Goal: Task Accomplishment & Management: Complete application form

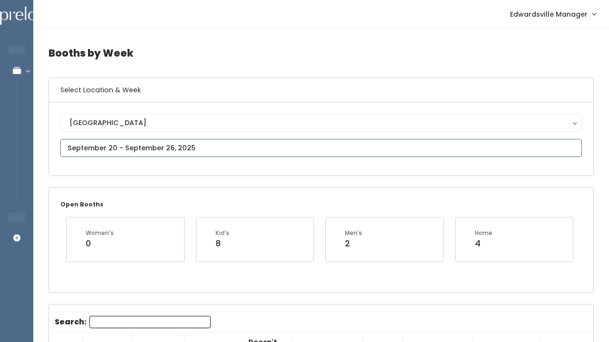
click at [115, 150] on input "text" at bounding box center [321, 148] width 522 height 18
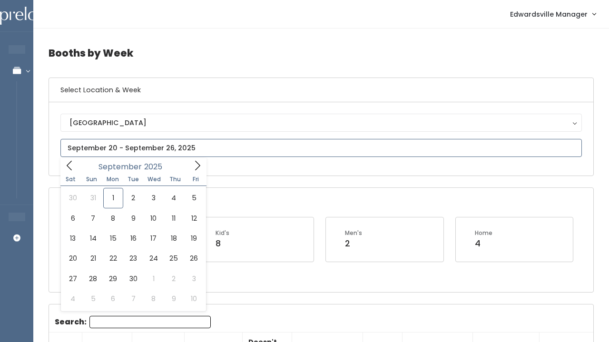
click at [189, 164] on span at bounding box center [197, 165] width 18 height 15
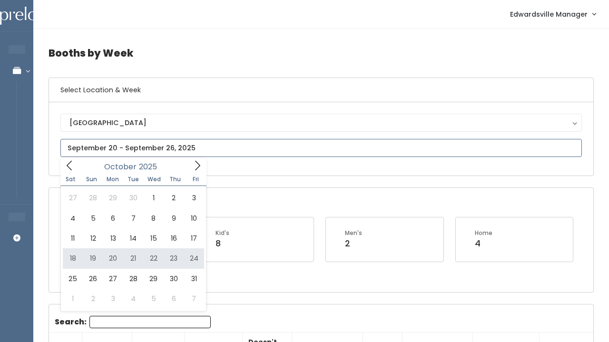
type input "October 18 to October 24"
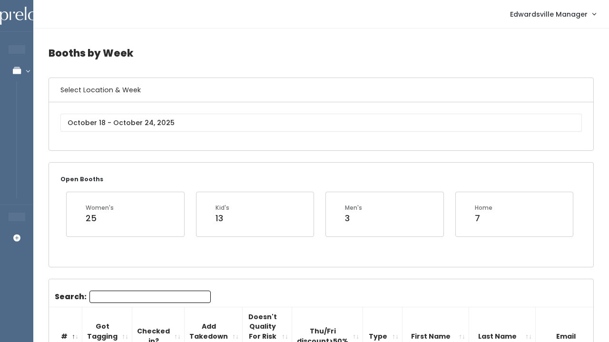
scroll to position [34, 0]
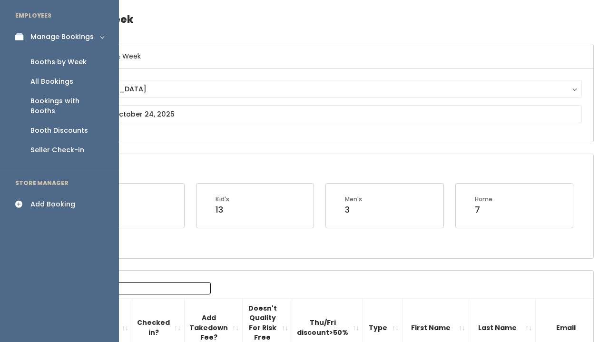
click at [50, 202] on link "Add Booking" at bounding box center [59, 204] width 119 height 21
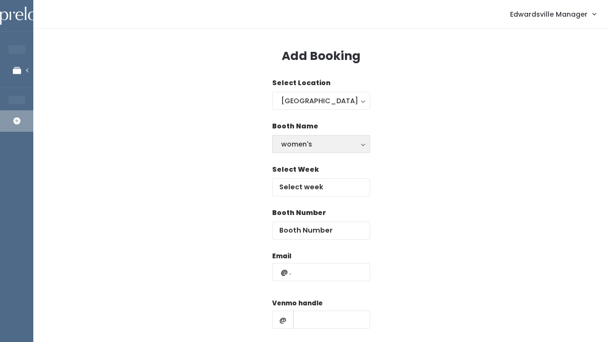
click at [319, 138] on button "women's" at bounding box center [321, 144] width 98 height 18
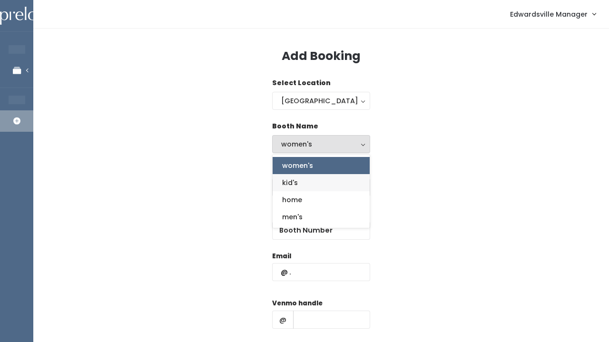
click at [310, 180] on link "kid's" at bounding box center [321, 182] width 97 height 17
select select "kids"
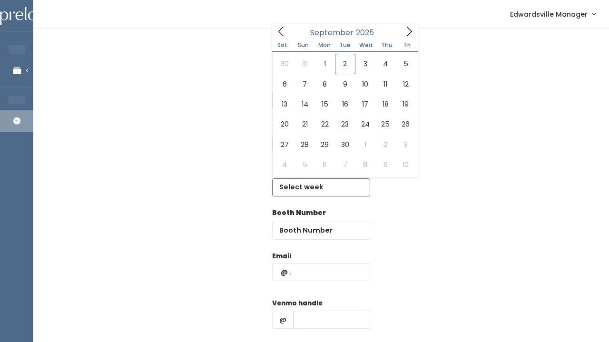
click at [299, 183] on input "text" at bounding box center [321, 187] width 98 height 18
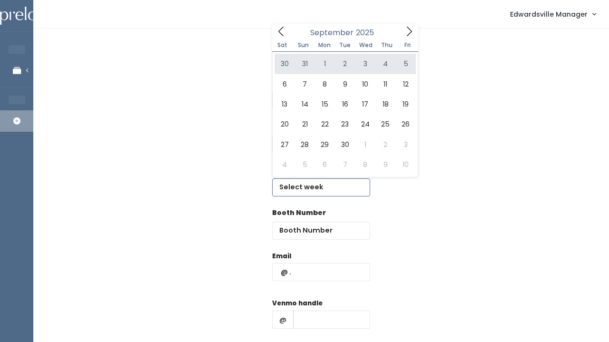
click at [409, 27] on icon at bounding box center [409, 31] width 10 height 10
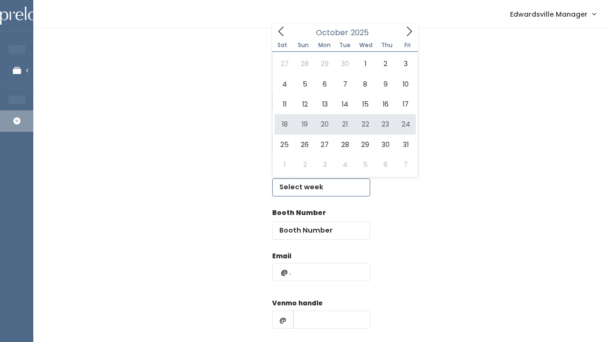
type input "October 18 to October 24"
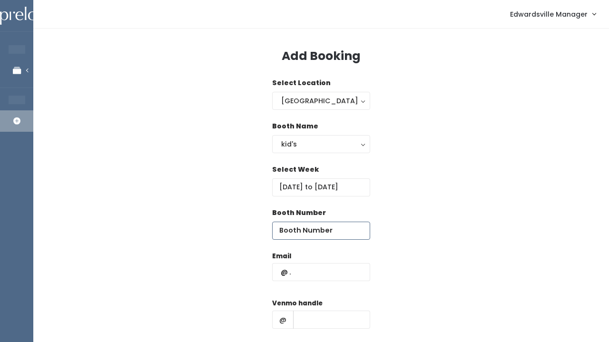
click at [298, 230] on input "number" at bounding box center [321, 231] width 98 height 18
type input "1"
paste input "mikhayel@sbcglobal.net"
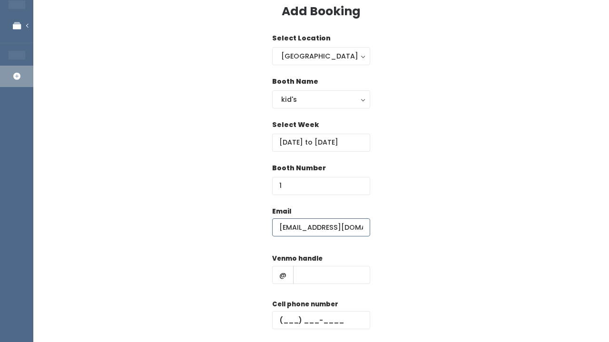
scroll to position [47, 0]
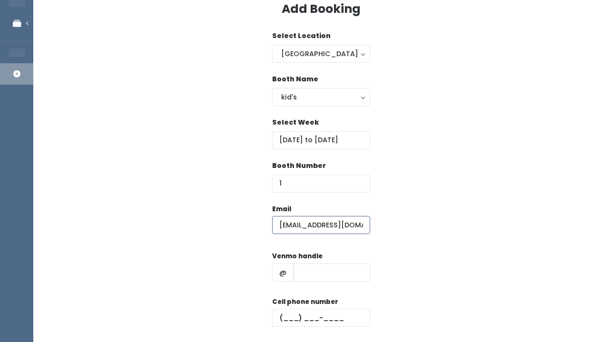
type input "mikhayel@sbcglobal.net"
click at [339, 278] on input "text" at bounding box center [331, 273] width 77 height 18
paste input "kelly-mikhayel"
type input "kelly-mikhayel"
paste input "(618) 580-9841"
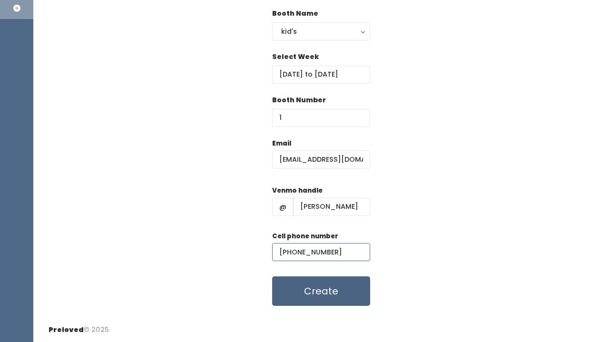
type input "(618) 580-9841"
click at [304, 297] on button "Create" at bounding box center [321, 292] width 98 height 30
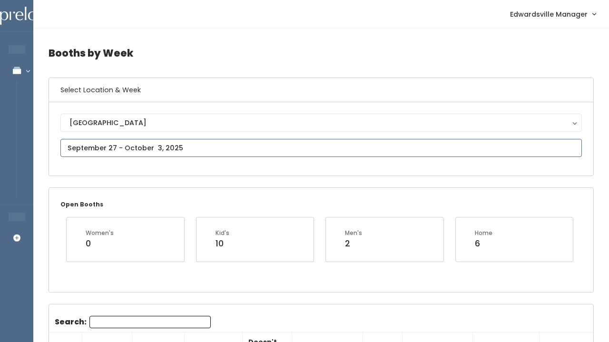
click at [140, 148] on input "text" at bounding box center [321, 148] width 522 height 18
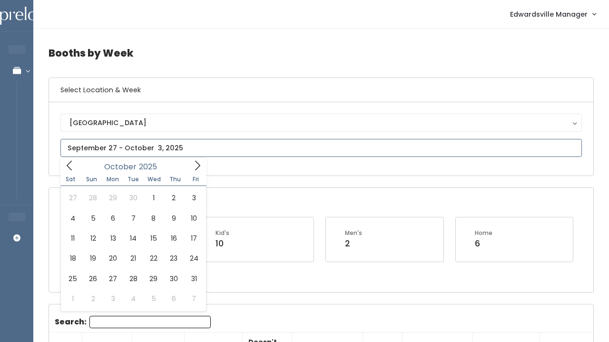
click at [201, 162] on icon at bounding box center [197, 165] width 10 height 10
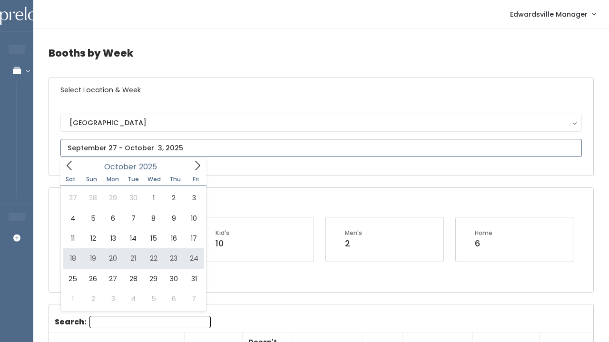
type input "October 18 to October 24"
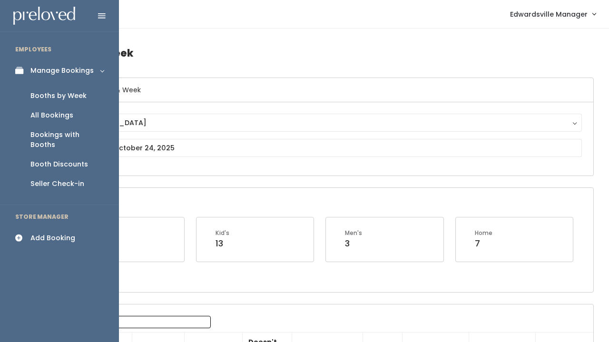
click at [42, 113] on div "All Bookings" at bounding box center [51, 115] width 43 height 10
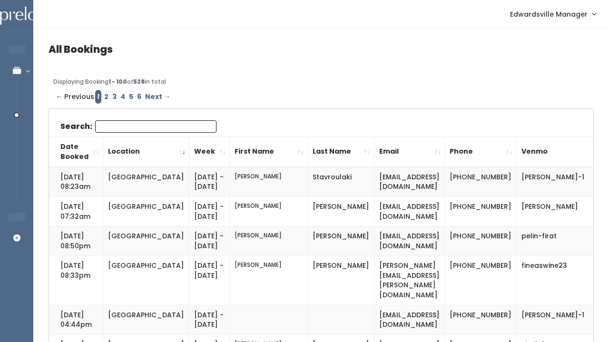
click at [187, 123] on input "Search:" at bounding box center [155, 126] width 121 height 12
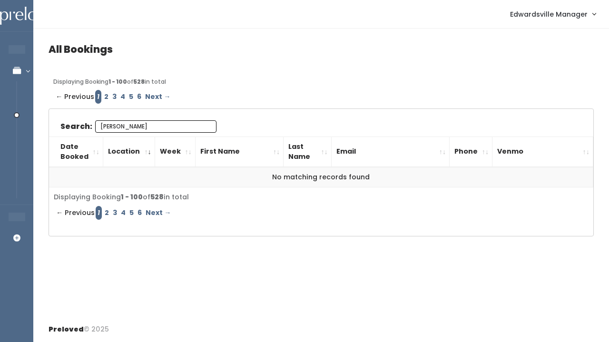
type input "[PERSON_NAME]"
click at [104, 95] on link "2" at bounding box center [106, 97] width 8 height 14
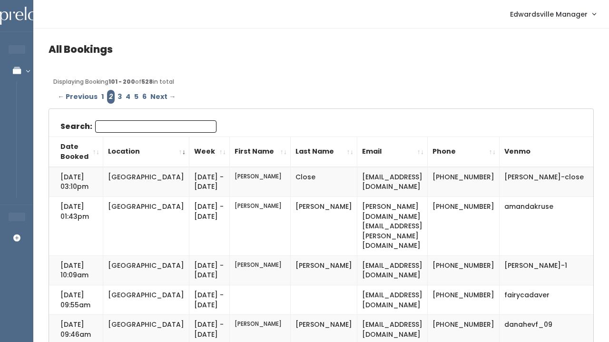
click at [109, 125] on input "Search:" at bounding box center [155, 126] width 121 height 12
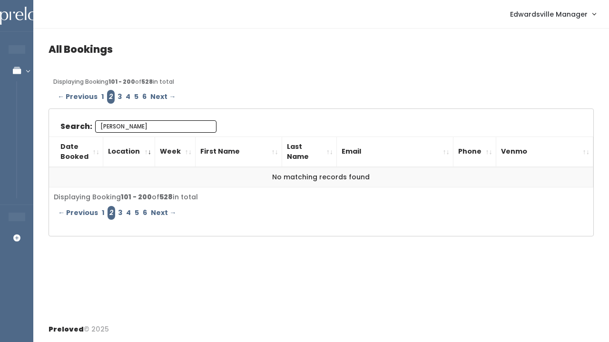
type input "Kelly"
click at [117, 96] on link "3" at bounding box center [120, 97] width 8 height 14
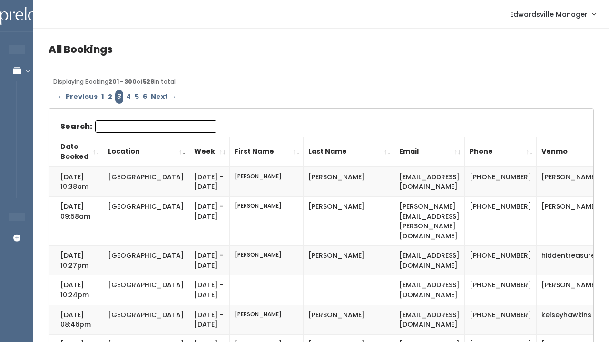
click at [118, 125] on input "Search:" at bounding box center [155, 126] width 121 height 12
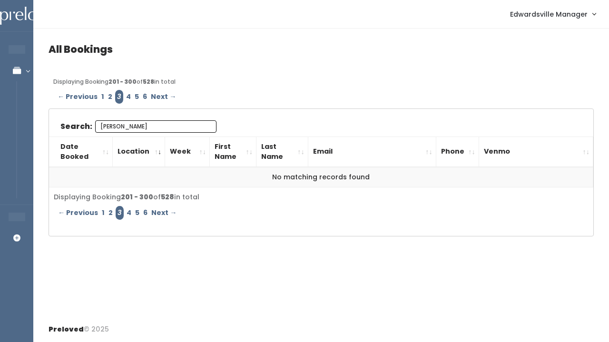
type input "Kelly"
click at [124, 93] on link "4" at bounding box center [128, 97] width 9 height 14
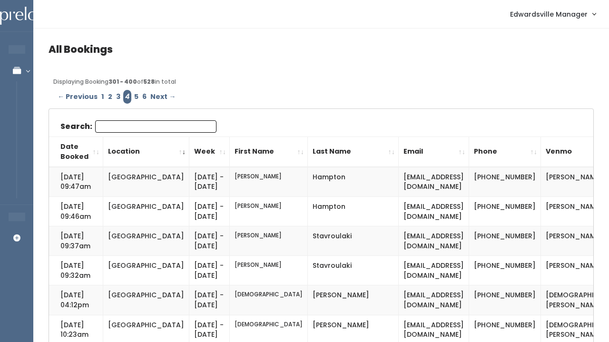
click at [123, 128] on input "Search:" at bounding box center [155, 126] width 121 height 12
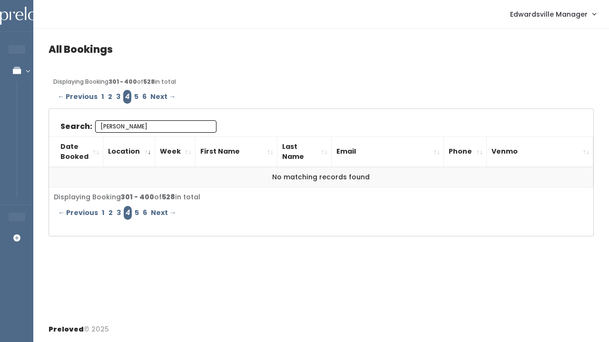
type input "[PERSON_NAME]"
click at [133, 92] on link "5" at bounding box center [136, 97] width 8 height 14
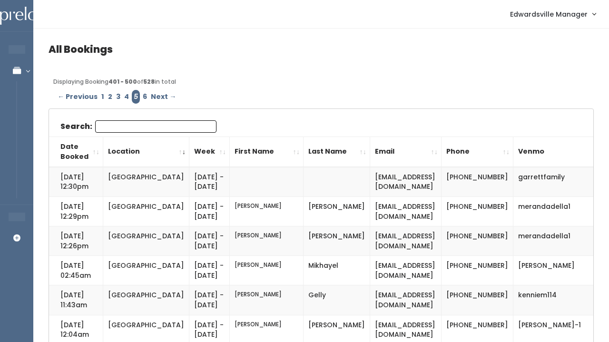
click at [127, 130] on input "Search:" at bounding box center [155, 126] width 121 height 12
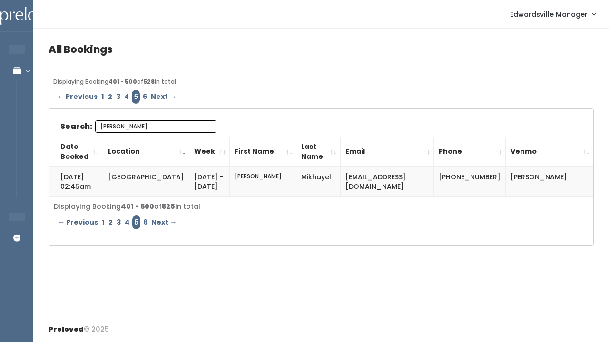
type input "kelly"
drag, startPoint x: 420, startPoint y: 175, endPoint x: 322, endPoint y: 174, distance: 98.5
click at [340, 174] on td "mikhayel@sbcglobal.net" at bounding box center [387, 182] width 94 height 30
copy td "mikhayel@sbcglobal.net"
drag, startPoint x: 545, startPoint y: 178, endPoint x: 492, endPoint y: 178, distance: 53.3
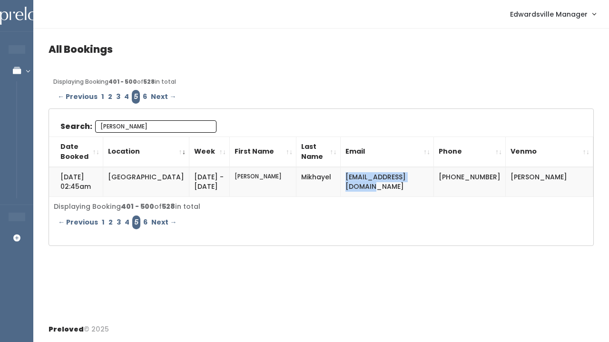
click at [506, 178] on td "kelly-mikhayel" at bounding box center [550, 182] width 88 height 30
copy td "kelly-mikhayel"
drag, startPoint x: 446, startPoint y: 174, endPoint x: 485, endPoint y: 195, distance: 43.2
click at [485, 195] on td "(618) 580-9841" at bounding box center [470, 182] width 72 height 30
copy td "(618) 580-9841"
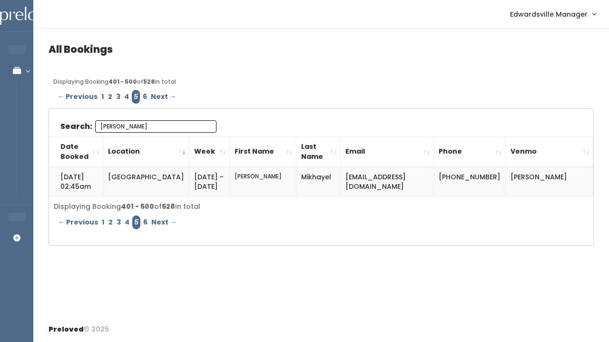
click at [206, 127] on input "kelly" at bounding box center [155, 126] width 121 height 12
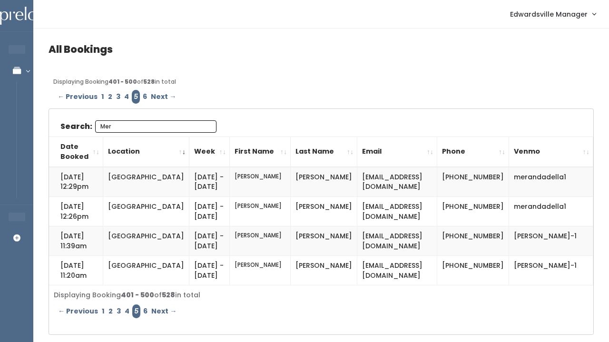
type input "Mer"
drag, startPoint x: 415, startPoint y: 178, endPoint x: 323, endPoint y: 174, distance: 92.0
click at [357, 174] on td "[EMAIL_ADDRESS][DOMAIN_NAME]" at bounding box center [397, 182] width 80 height 30
copy td "[EMAIL_ADDRESS][DOMAIN_NAME]"
drag, startPoint x: 558, startPoint y: 173, endPoint x: 489, endPoint y: 176, distance: 69.6
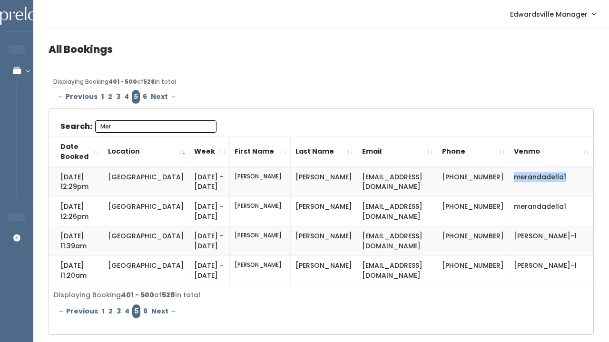
click at [509, 176] on td "merandadella1" at bounding box center [551, 182] width 84 height 30
copy td "merandadella1"
drag, startPoint x: 448, startPoint y: 178, endPoint x: 481, endPoint y: 187, distance: 33.6
click at [481, 187] on td "[PHONE_NUMBER]" at bounding box center [473, 182] width 72 height 30
copy td "[PHONE_NUMBER]"
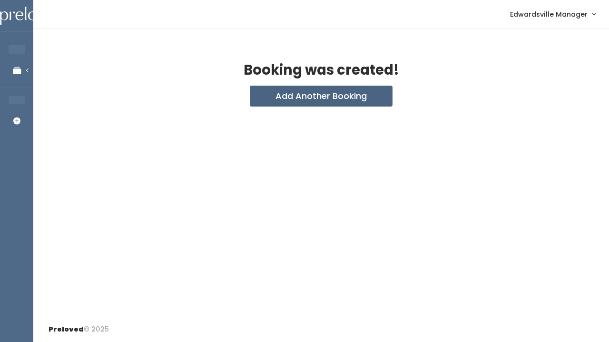
click at [304, 93] on button "Add Another Booking" at bounding box center [321, 96] width 143 height 21
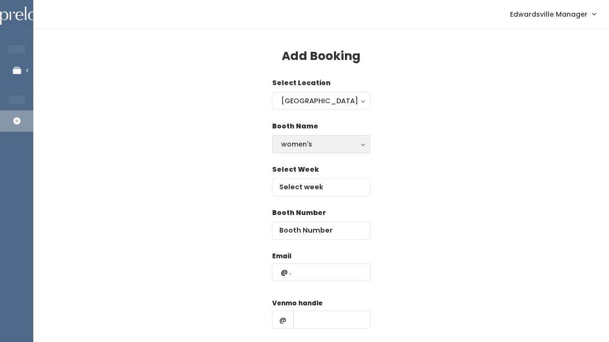
click at [297, 150] on button "women's" at bounding box center [321, 144] width 98 height 18
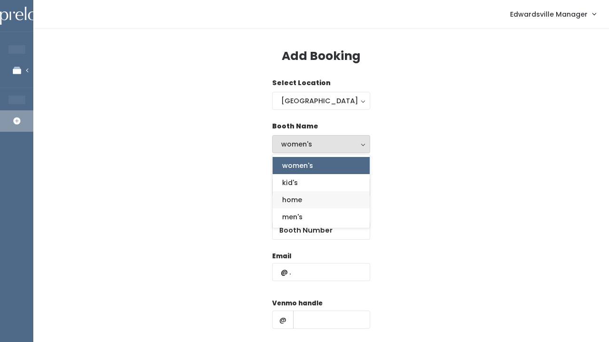
click at [299, 201] on span "home" at bounding box center [292, 200] width 20 height 10
select select "home"
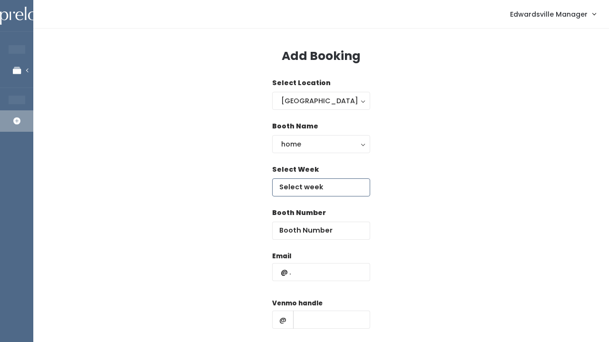
click at [299, 184] on input "text" at bounding box center [321, 187] width 98 height 18
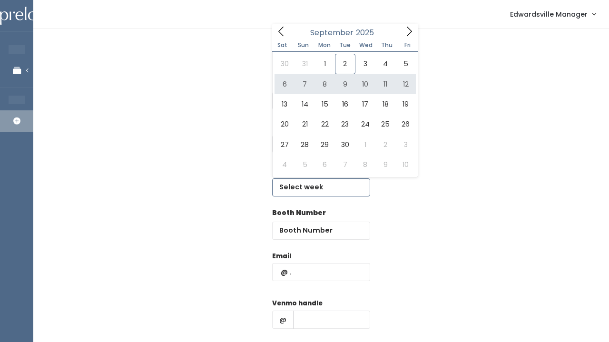
type input "[DATE] to [DATE]"
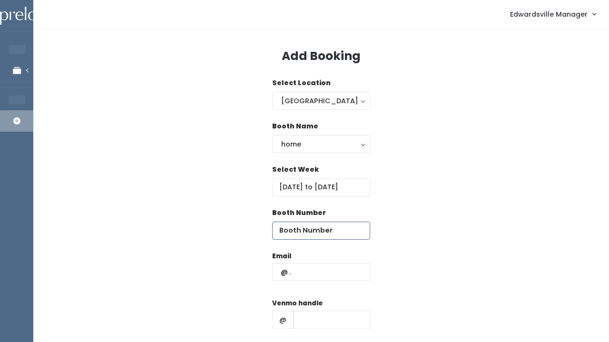
click at [305, 228] on input "number" at bounding box center [321, 231] width 98 height 18
type input "38"
paste input "[EMAIL_ADDRESS][DOMAIN_NAME]"
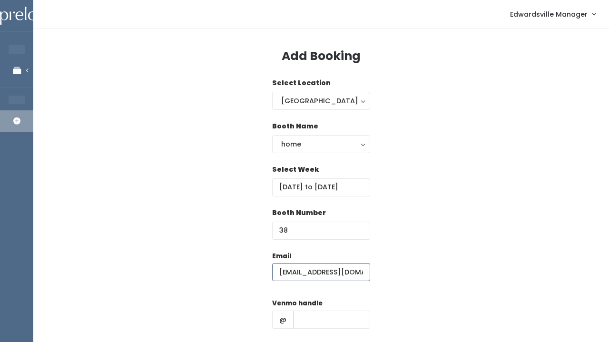
type input "[EMAIL_ADDRESS][DOMAIN_NAME]"
click at [299, 326] on input "text" at bounding box center [331, 320] width 77 height 18
paste input "merandadella1"
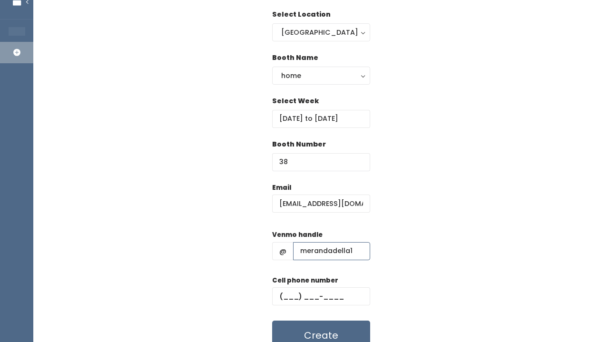
scroll to position [72, 0]
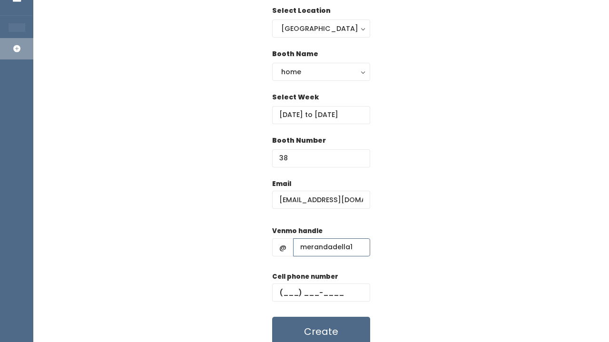
type input "merandadella1"
paste input "[PHONE_NUMBER]"
type input "[PHONE_NUMBER]"
click at [309, 220] on form "Email [EMAIL_ADDRESS][DOMAIN_NAME] Venmo handle @ merandadella1 Cell phone numb…" at bounding box center [321, 263] width 98 height 168
click at [323, 336] on button "Create" at bounding box center [321, 332] width 98 height 30
